Goal: Information Seeking & Learning: Learn about a topic

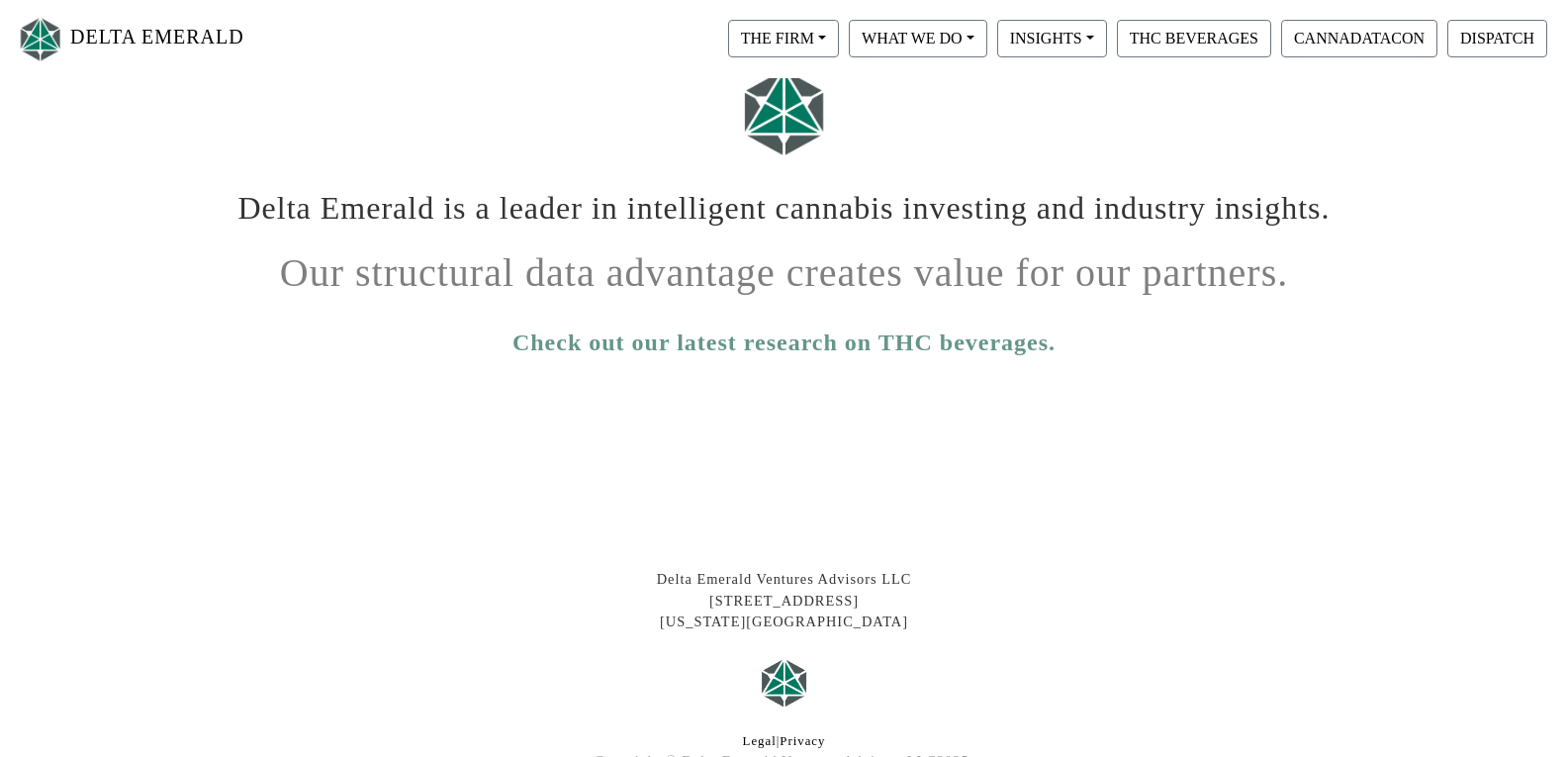
scroll to position [108, 0]
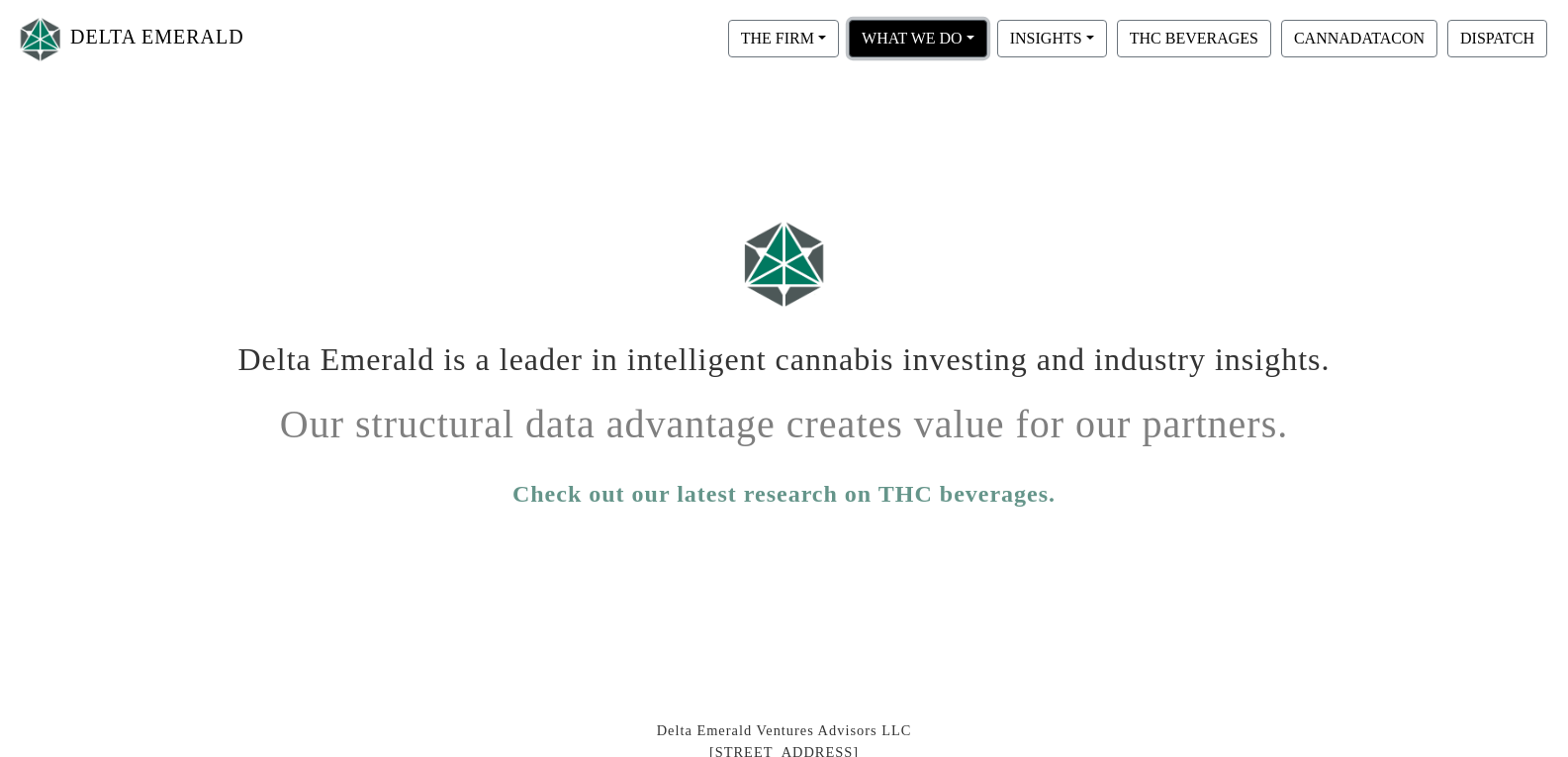
click at [911, 47] on button "WHAT WE DO" at bounding box center [918, 39] width 139 height 38
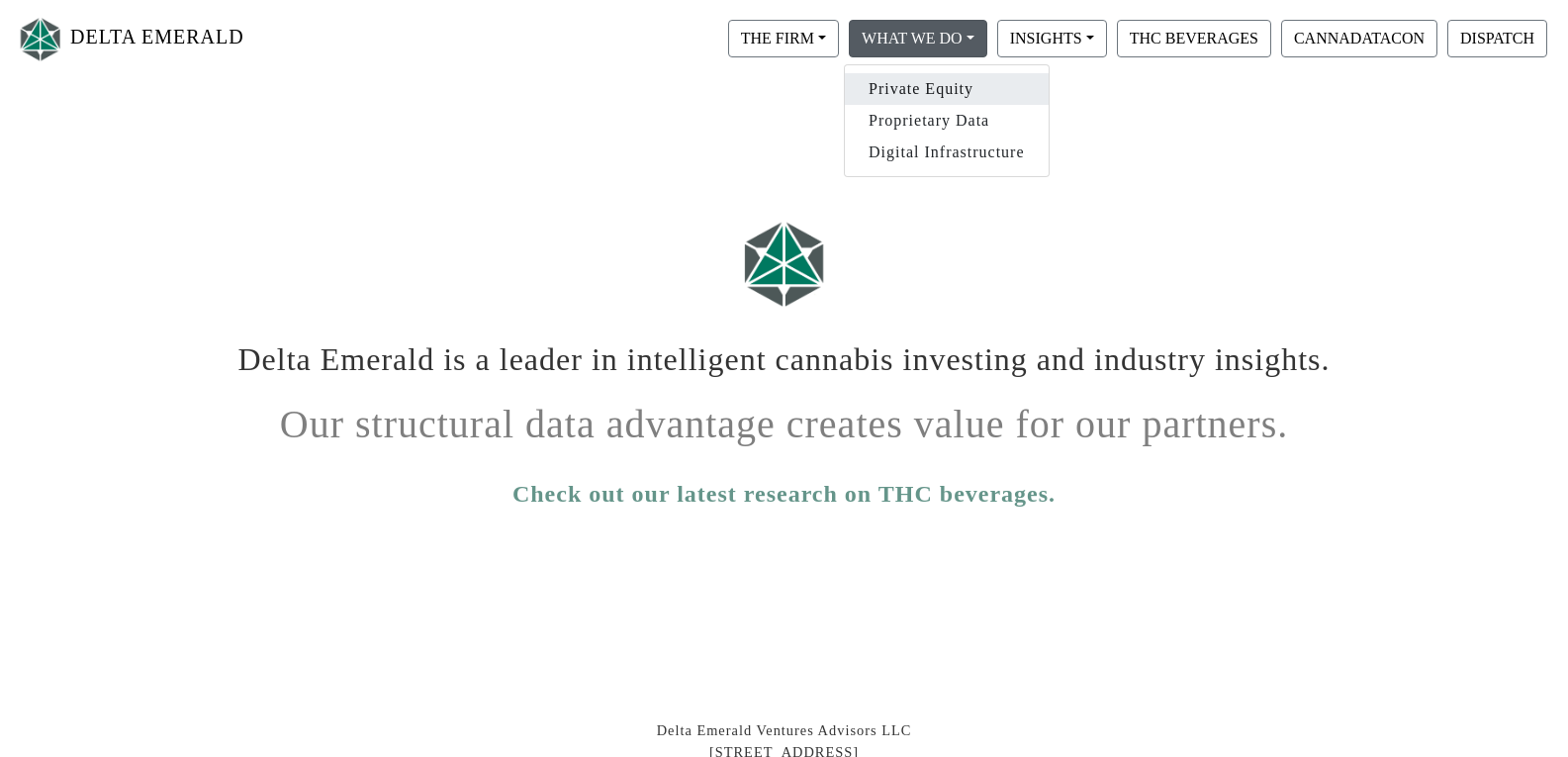
click at [950, 97] on link "Private Equity" at bounding box center [946, 89] width 203 height 32
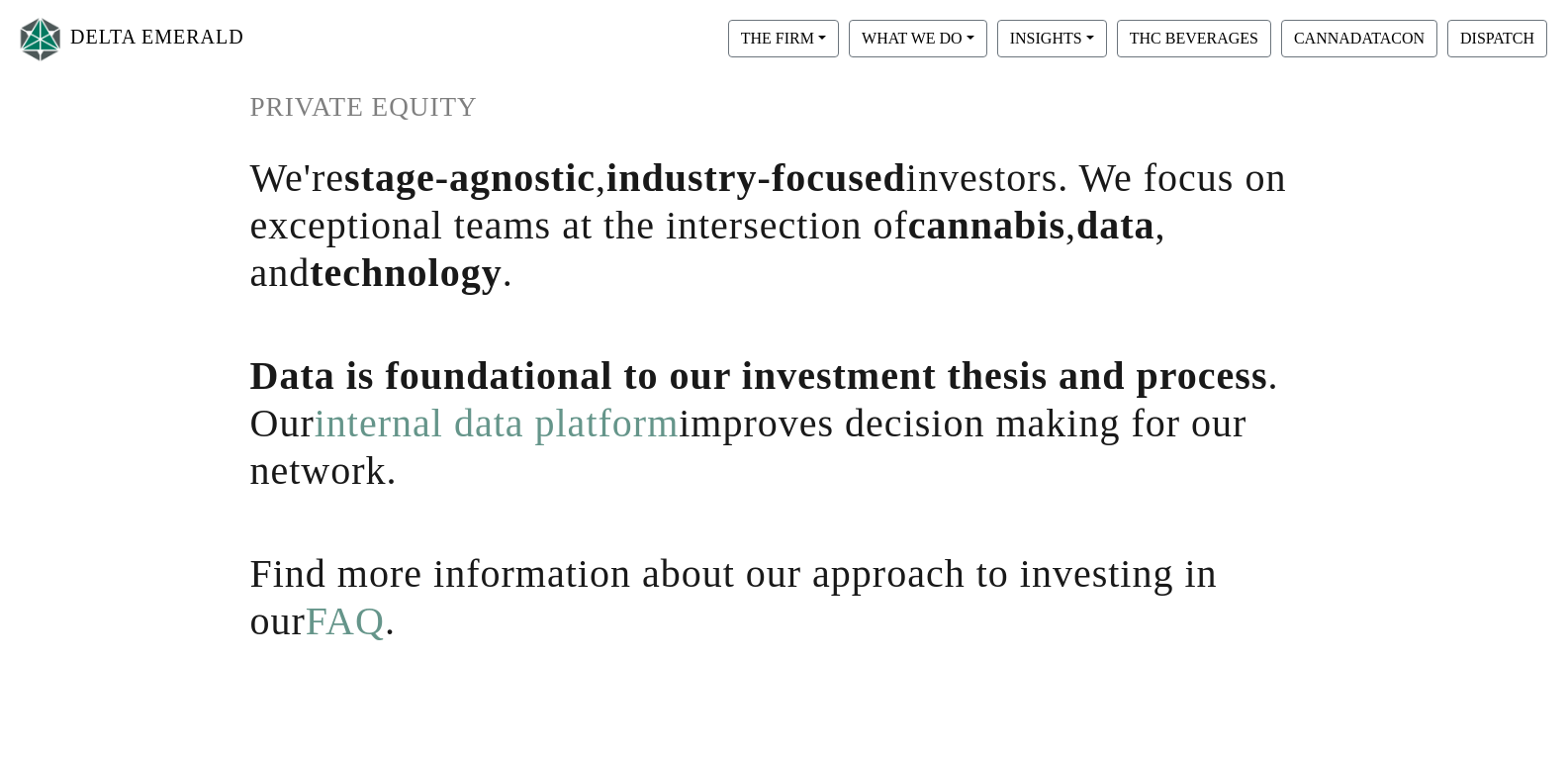
scroll to position [297, 0]
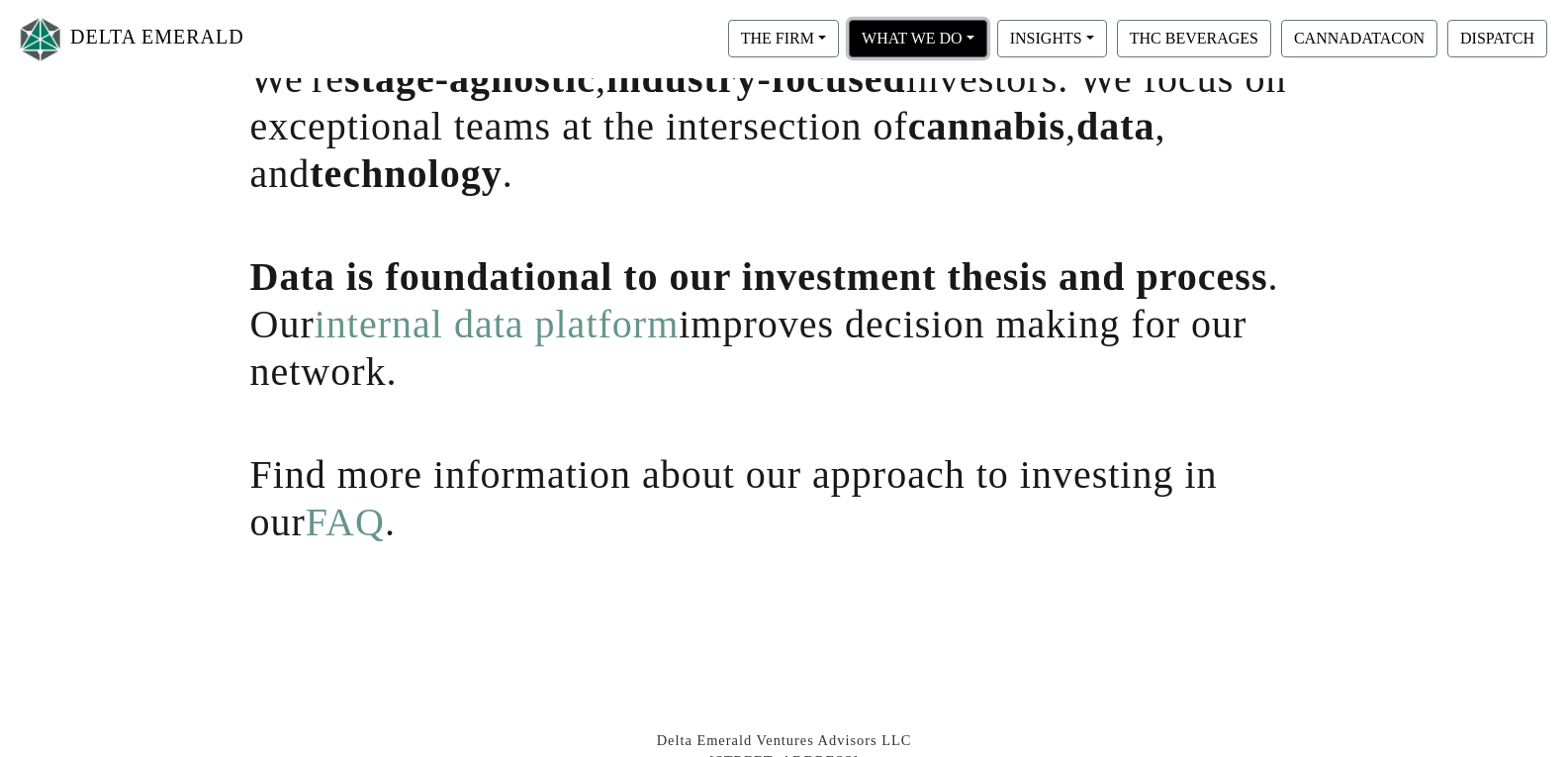
click at [962, 48] on button "WHAT WE DO" at bounding box center [918, 39] width 139 height 38
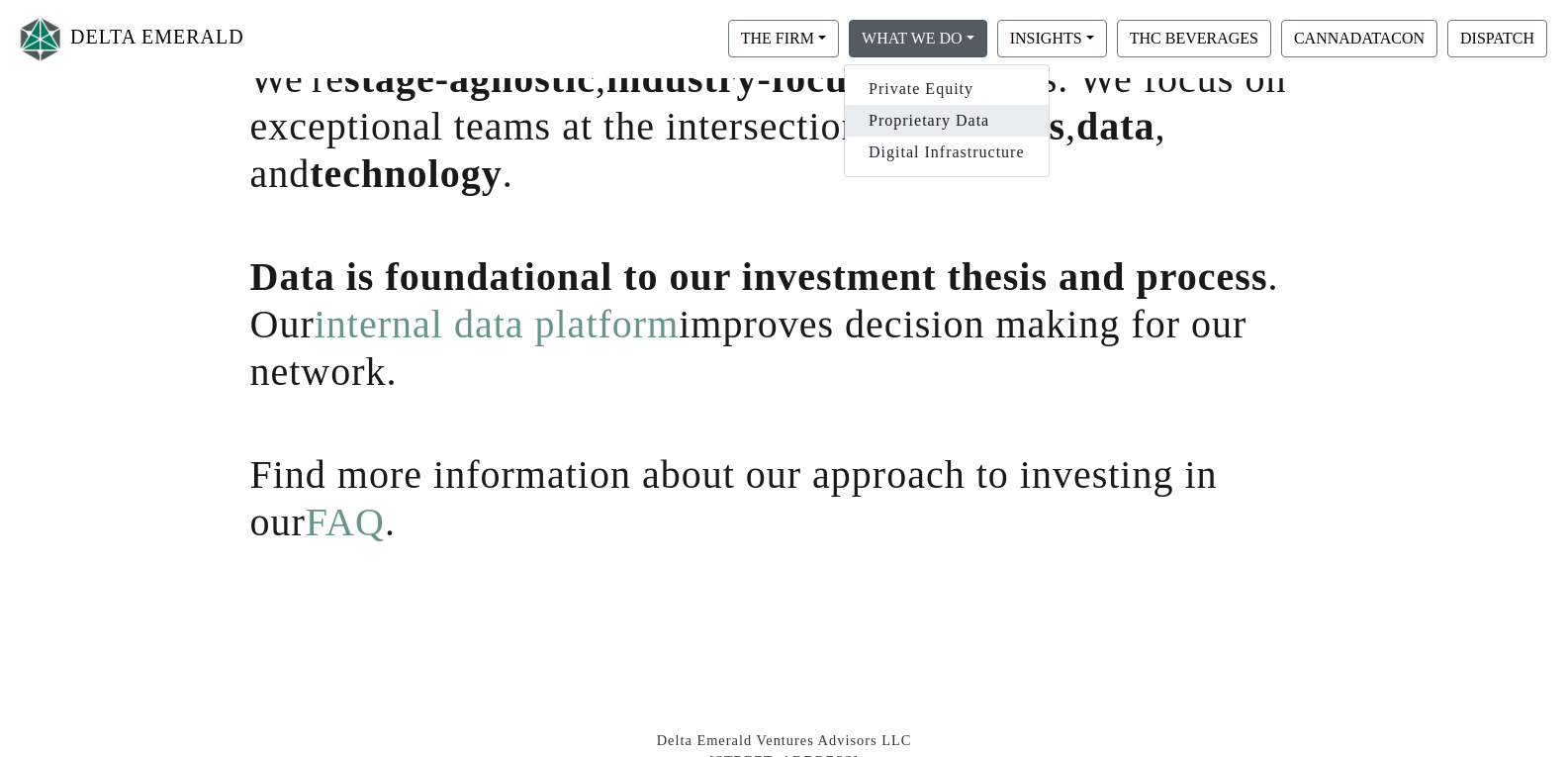
click at [952, 124] on link "Proprietary Data" at bounding box center [946, 121] width 203 height 32
